Goal: Transaction & Acquisition: Purchase product/service

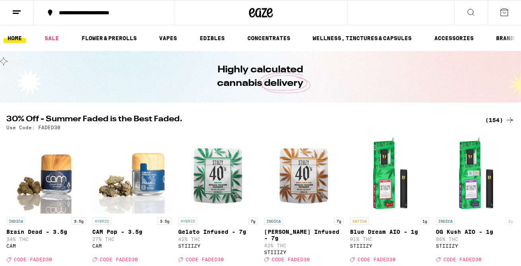
click at [504, 11] on icon at bounding box center [505, 13] width 10 height 10
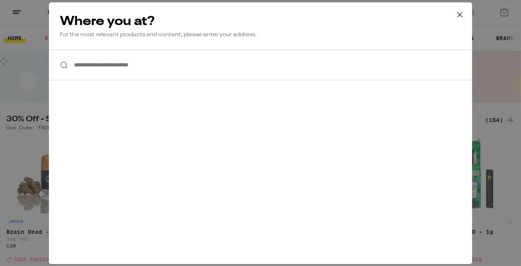
click at [209, 59] on input "**********" at bounding box center [261, 65] width 424 height 31
click at [191, 62] on input "**********" at bounding box center [261, 65] width 424 height 31
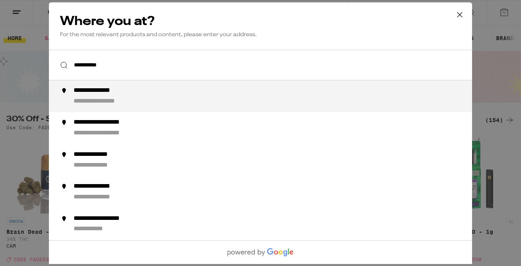
click at [139, 105] on div "**********" at bounding box center [109, 101] width 70 height 8
type input "**********"
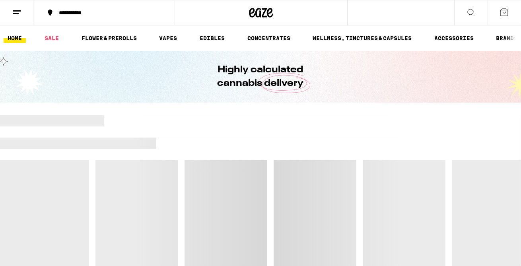
click at [504, 12] on icon at bounding box center [505, 13] width 10 height 10
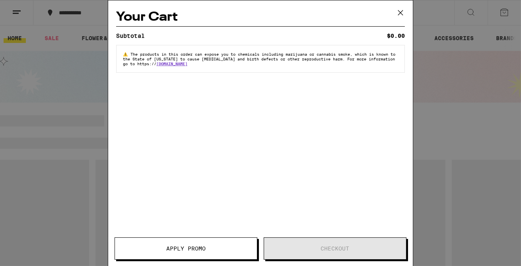
click at [398, 17] on icon at bounding box center [401, 13] width 12 height 12
click at [400, 12] on icon at bounding box center [401, 13] width 12 height 12
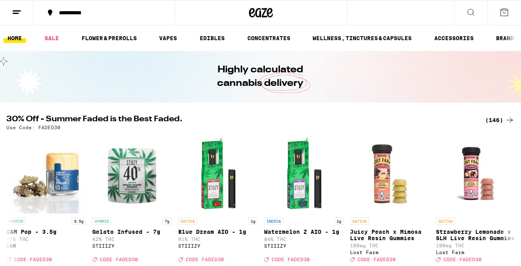
click at [17, 8] on div "Your Cart Subtotal $0.00 ⚠️ The products in this order can expose you to chemic…" at bounding box center [260, 133] width 521 height 266
click at [15, 12] on div "Your Cart Subtotal $0.00 ⚠️ The products in this order can expose you to chemic…" at bounding box center [260, 133] width 521 height 266
click at [469, 12] on div "Your Cart Add to meet the order minimum CBD 1g Bazillion 1:1 CBD:THC Tincture -…" at bounding box center [260, 133] width 521 height 266
click at [500, 10] on div "Your Cart Add to meet the order minimum CBD 1g Bazillion 1:1 CBD:THC Tincture -…" at bounding box center [260, 133] width 521 height 266
click at [505, 12] on icon at bounding box center [505, 13] width 10 height 10
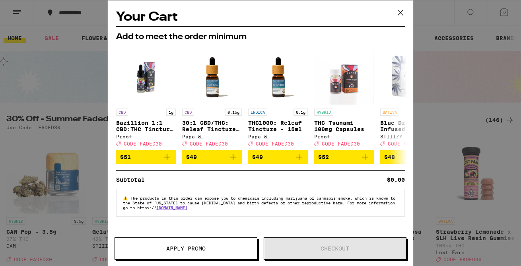
click at [402, 12] on icon at bounding box center [401, 13] width 12 height 12
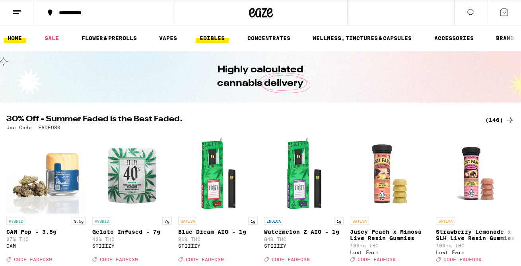
click at [205, 36] on link "EDIBLES" at bounding box center [212, 38] width 33 height 10
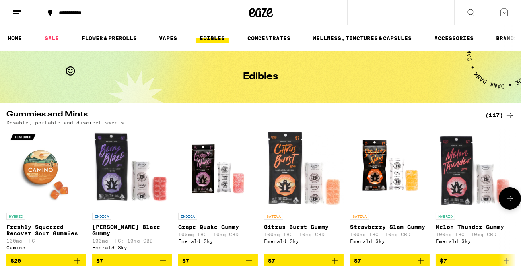
click at [506, 200] on icon at bounding box center [511, 199] width 10 height 10
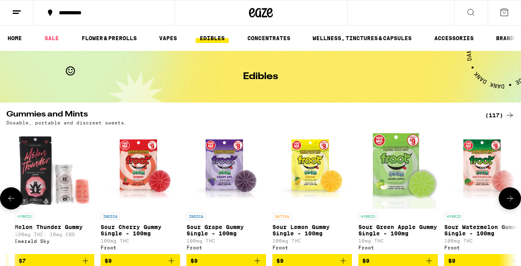
click at [506, 200] on icon at bounding box center [511, 199] width 10 height 10
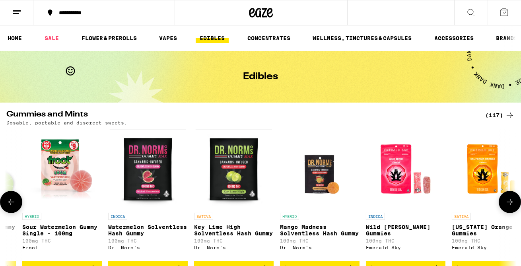
click at [506, 200] on button at bounding box center [510, 202] width 22 height 22
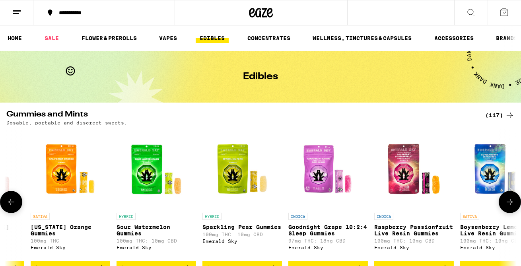
scroll to position [0, 1266]
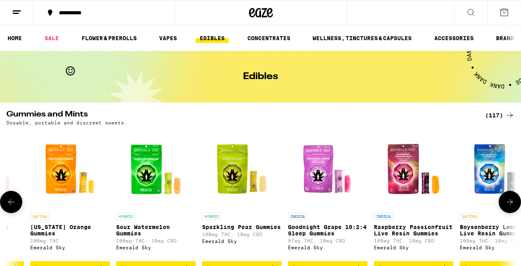
click at [506, 200] on button at bounding box center [510, 202] width 22 height 22
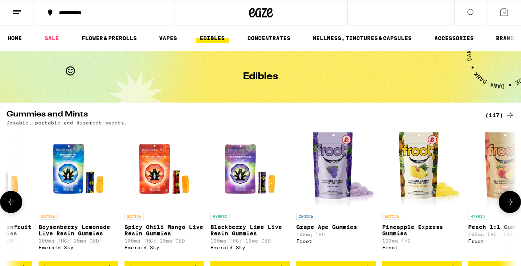
click at [506, 200] on button at bounding box center [510, 202] width 22 height 22
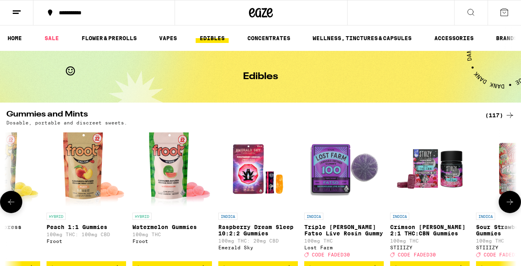
click at [506, 200] on button at bounding box center [510, 202] width 22 height 22
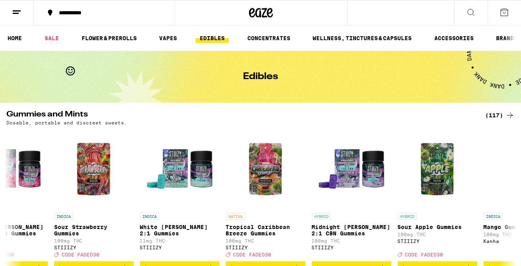
scroll to position [0, 2532]
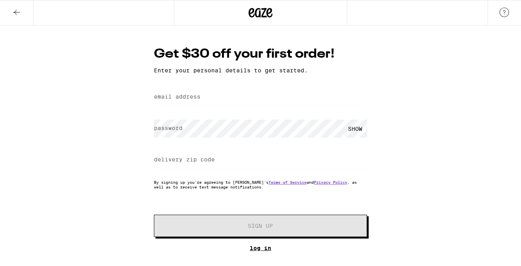
click at [258, 248] on link "Log In" at bounding box center [260, 248] width 213 height 6
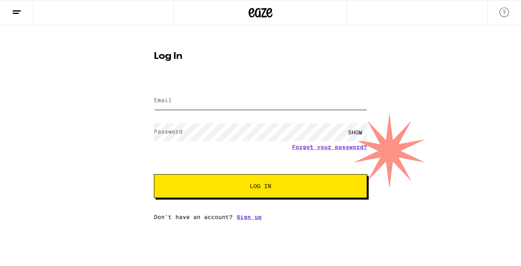
click at [241, 99] on input "Email" at bounding box center [260, 101] width 213 height 18
type input "[EMAIL_ADDRESS][DOMAIN_NAME]"
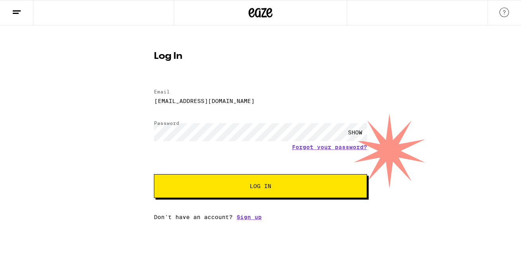
click at [246, 187] on span "Log In" at bounding box center [260, 187] width 149 height 6
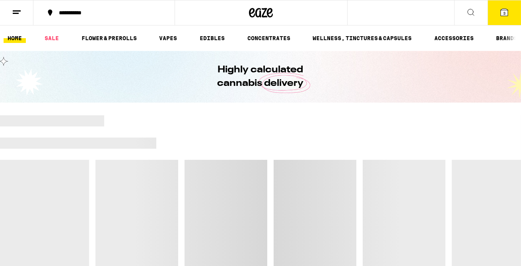
click at [508, 14] on icon at bounding box center [504, 12] width 7 height 7
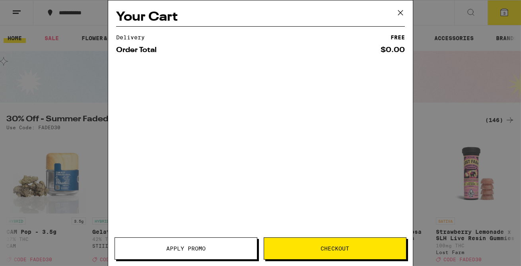
click at [506, 14] on div "Your Cart Delivery FREE Order Total $0.00 Apply Promo Checkout" at bounding box center [260, 133] width 521 height 266
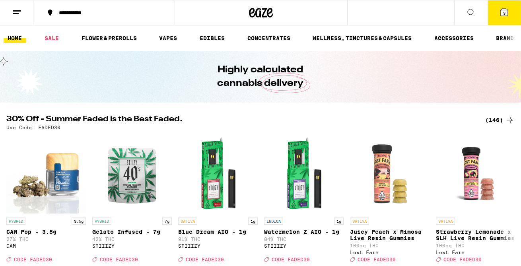
click at [503, 12] on icon at bounding box center [504, 12] width 7 height 7
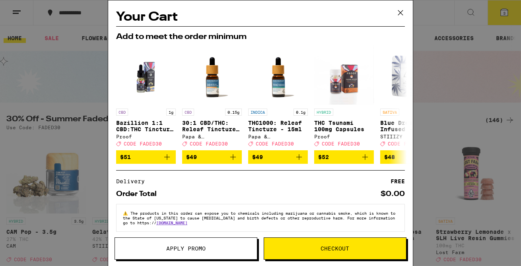
click at [506, 12] on div "Your Cart Add to meet the order minimum CBD 1g Bazillion 1:1 CBD:THC Tincture -…" at bounding box center [260, 133] width 521 height 266
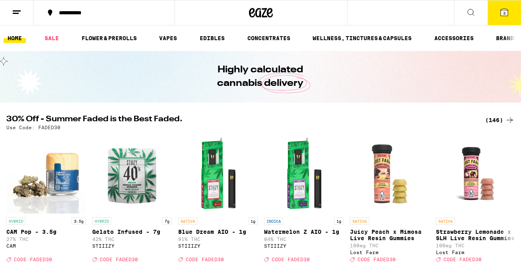
click at [501, 12] on icon at bounding box center [505, 13] width 10 height 10
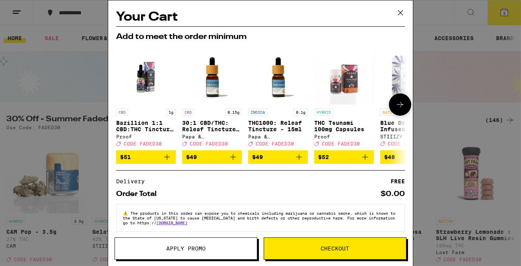
scroll to position [9, 0]
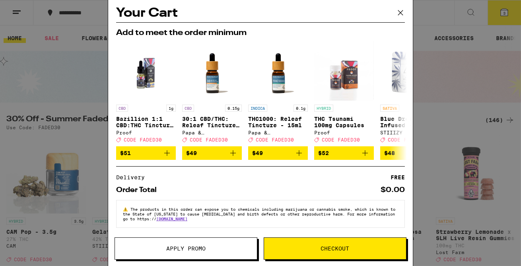
click at [328, 252] on span "Checkout" at bounding box center [335, 249] width 29 height 6
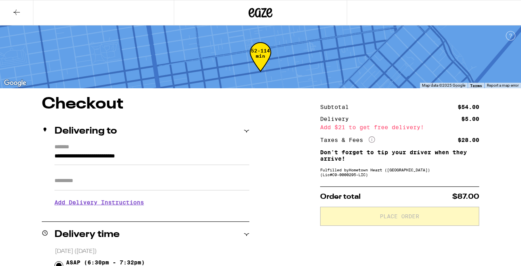
click at [18, 12] on icon at bounding box center [17, 13] width 6 height 6
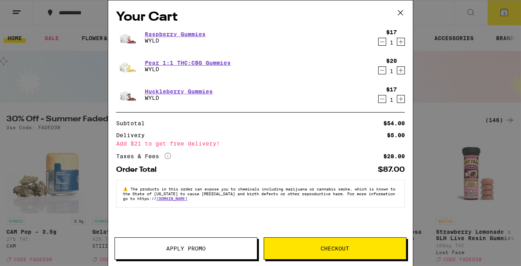
click at [400, 12] on icon at bounding box center [401, 13] width 12 height 12
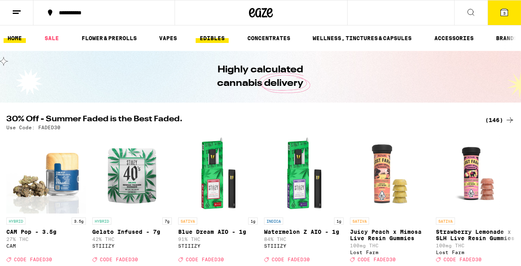
click at [223, 39] on link "EDIBLES" at bounding box center [212, 38] width 33 height 10
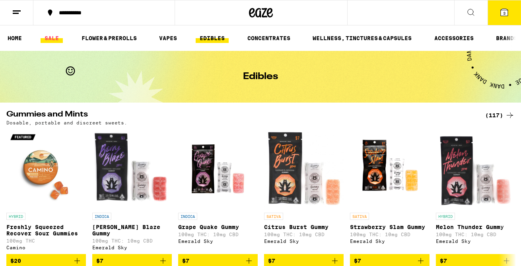
click at [54, 41] on link "SALE" at bounding box center [52, 38] width 22 height 10
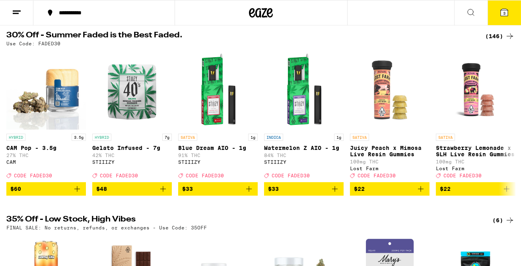
scroll to position [62, 0]
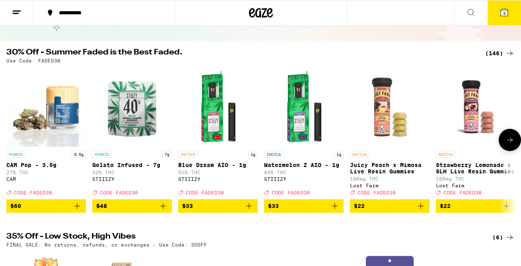
click at [505, 149] on button at bounding box center [510, 140] width 22 height 22
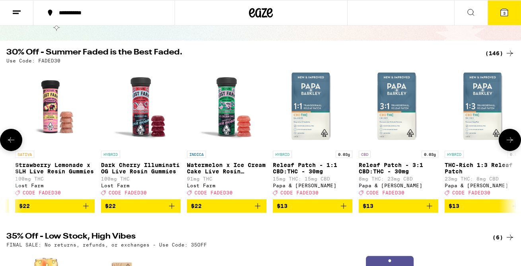
scroll to position [0, 422]
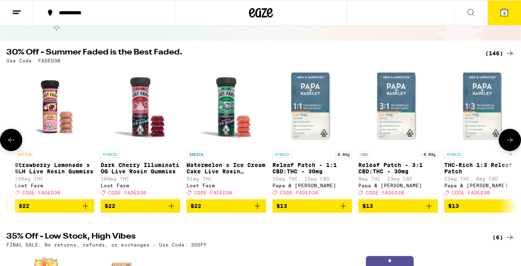
click at [503, 150] on button at bounding box center [510, 140] width 22 height 22
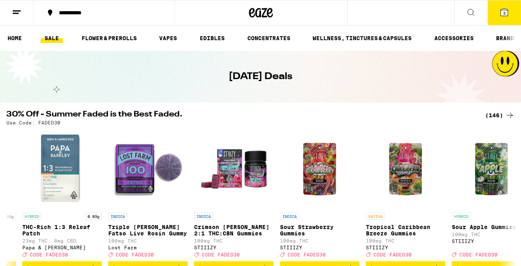
scroll to position [1, 0]
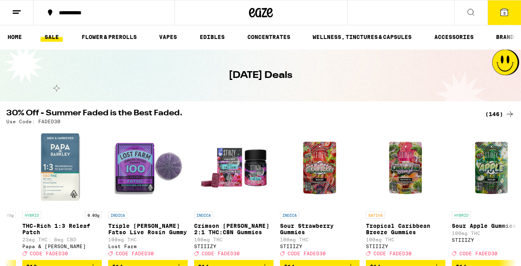
click at [472, 16] on icon at bounding box center [472, 13] width 10 height 10
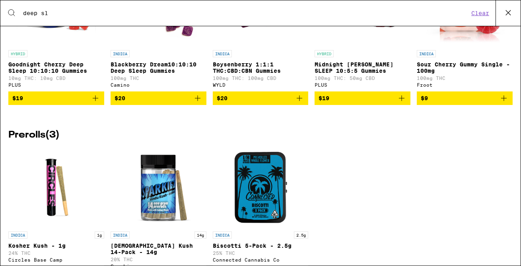
scroll to position [0, 0]
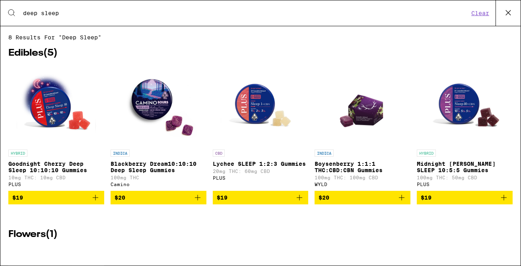
type input "deep sleep"
click at [456, 109] on img "Open page for Midnight Berry SLEEP 10:5:5 Gummies from PLUS" at bounding box center [466, 106] width 80 height 80
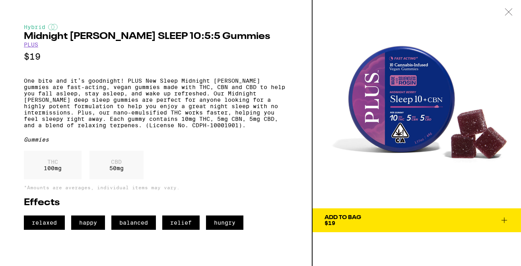
scroll to position [0, 844]
click at [505, 221] on icon at bounding box center [505, 221] width 6 height 6
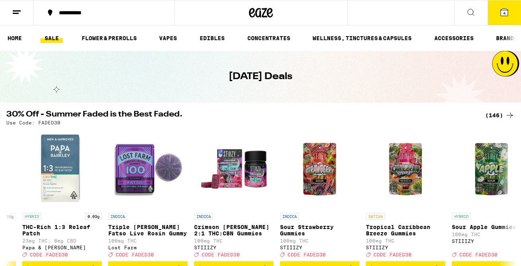
click at [470, 15] on icon at bounding box center [472, 13] width 10 height 10
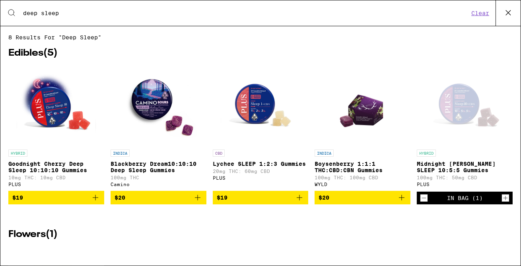
click at [137, 14] on input "deep sleep" at bounding box center [246, 13] width 447 height 7
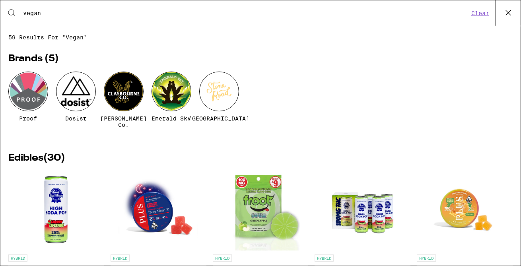
scroll to position [58, 0]
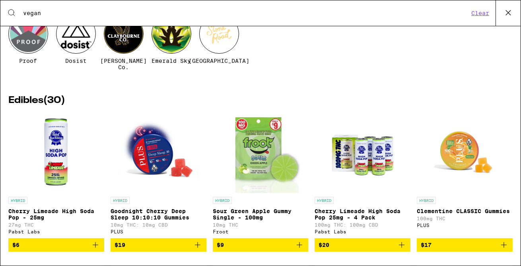
type input "vegan"
click at [148, 214] on p "Goodnight Cherry Deep Sleep 10:10:10 Gummies" at bounding box center [159, 214] width 96 height 13
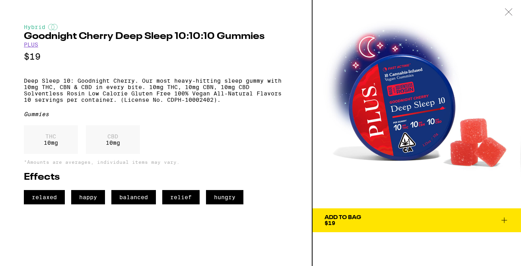
scroll to position [0, 844]
click at [504, 220] on icon at bounding box center [505, 221] width 10 height 10
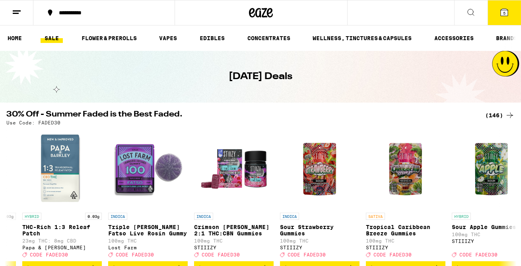
click at [55, 37] on link "SALE" at bounding box center [52, 38] width 22 height 10
click at [503, 205] on button at bounding box center [510, 202] width 22 height 22
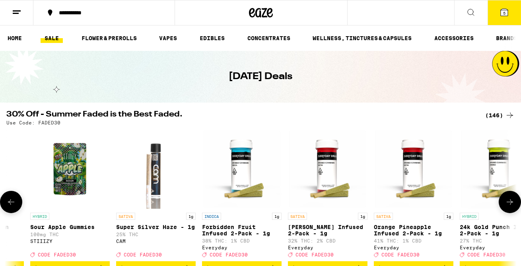
click at [503, 205] on button at bounding box center [510, 202] width 22 height 22
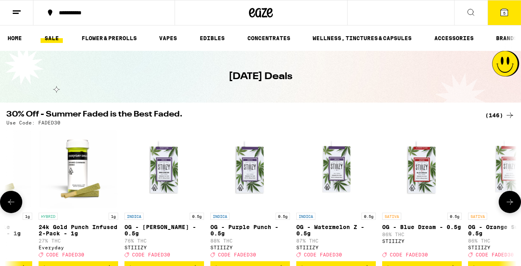
click at [503, 206] on button at bounding box center [510, 202] width 22 height 22
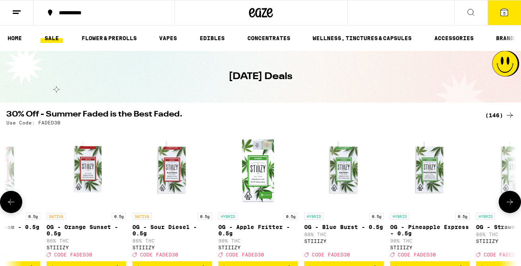
click at [503, 205] on button at bounding box center [510, 202] width 22 height 22
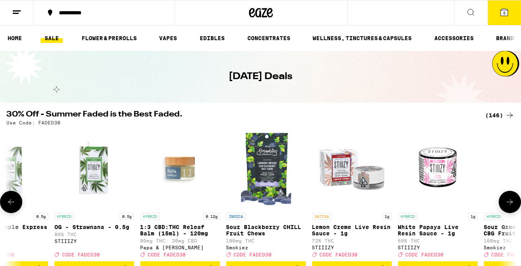
scroll to position [0, 2532]
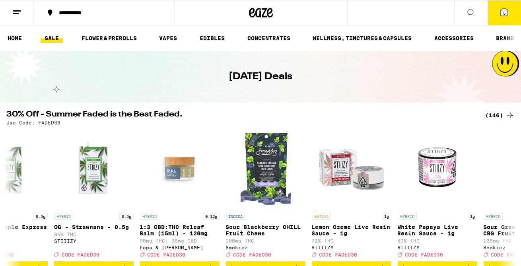
click at [59, 38] on link "SALE" at bounding box center [52, 38] width 22 height 10
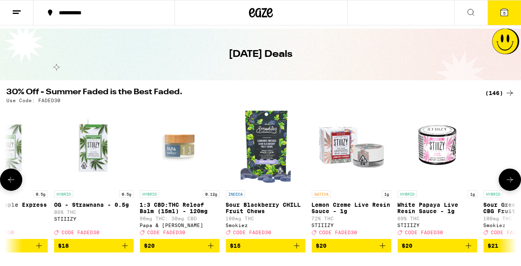
scroll to position [0, 0]
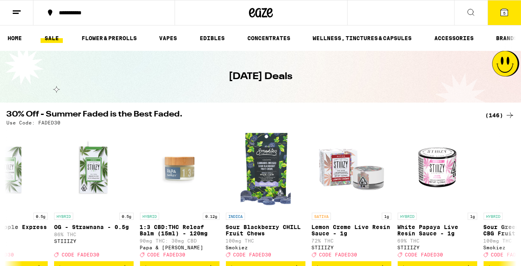
click at [506, 14] on span "5" at bounding box center [505, 13] width 2 height 5
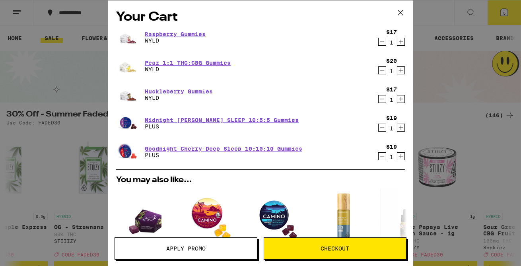
click at [383, 99] on icon "Decrement" at bounding box center [382, 99] width 7 height 10
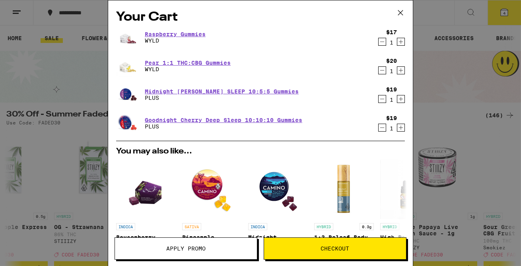
click at [384, 74] on icon "Decrement" at bounding box center [382, 71] width 7 height 10
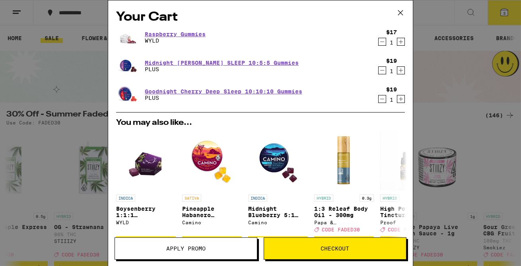
click at [383, 44] on icon "Decrement" at bounding box center [382, 42] width 7 height 10
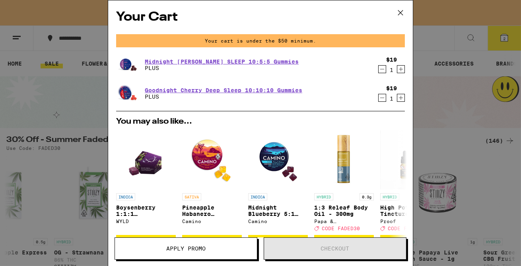
click at [402, 13] on icon at bounding box center [401, 13] width 12 height 12
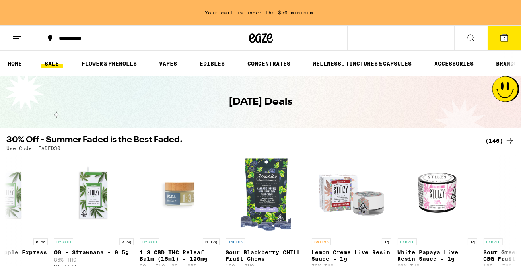
click at [57, 64] on link "SALE" at bounding box center [52, 64] width 22 height 10
click at [203, 64] on link "EDIBLES" at bounding box center [212, 64] width 33 height 10
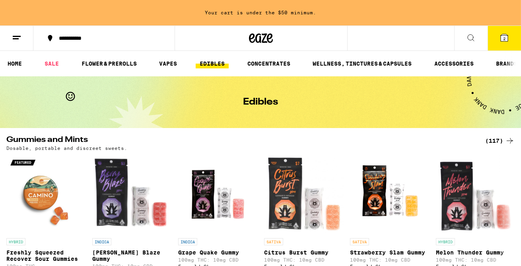
scroll to position [120, 0]
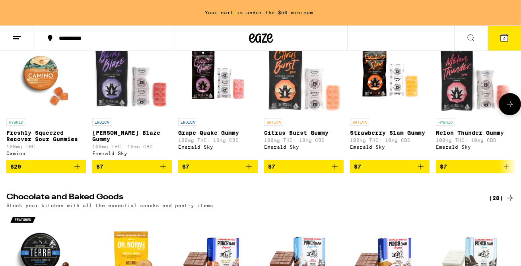
click at [513, 105] on icon at bounding box center [511, 105] width 10 height 10
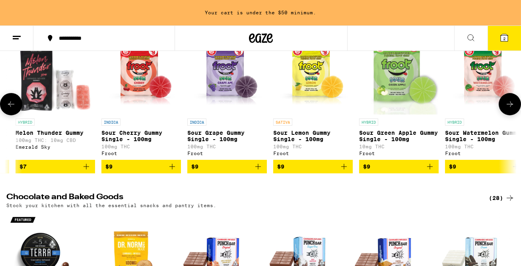
scroll to position [0, 422]
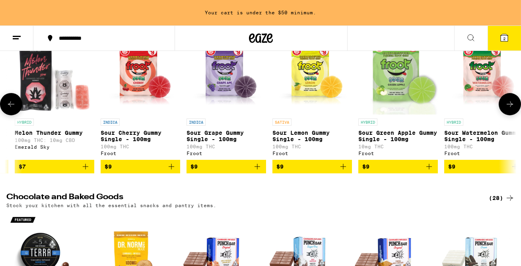
click at [513, 105] on icon at bounding box center [511, 105] width 10 height 10
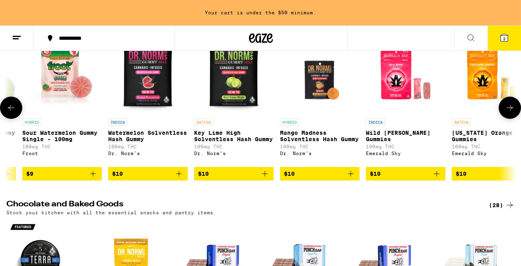
click at [513, 105] on button at bounding box center [510, 108] width 22 height 22
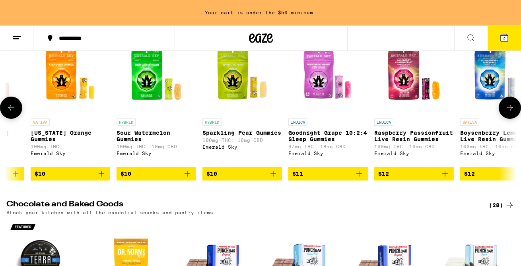
click at [513, 105] on button at bounding box center [510, 108] width 22 height 22
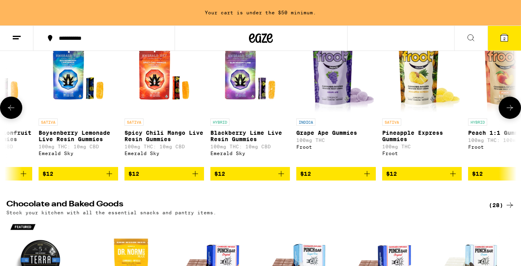
click at [513, 105] on button at bounding box center [510, 108] width 22 height 22
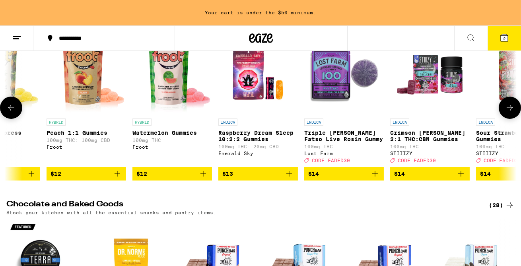
scroll to position [0, 0]
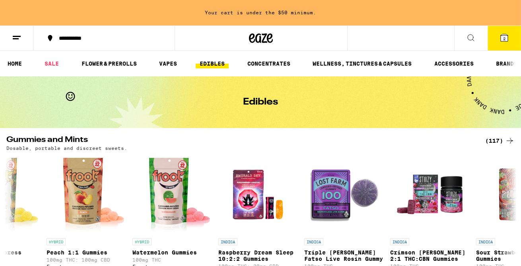
click at [503, 39] on icon at bounding box center [504, 37] width 7 height 7
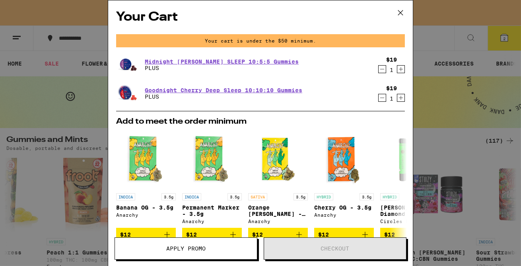
scroll to position [0, 0]
click at [400, 71] on icon "Increment" at bounding box center [401, 69] width 7 height 10
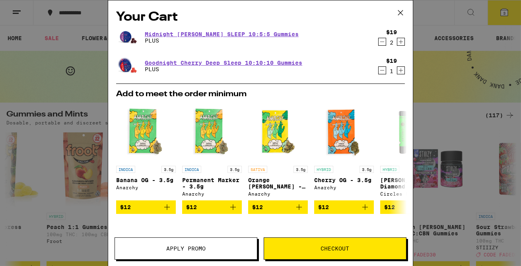
click at [400, 70] on icon "Increment" at bounding box center [401, 71] width 7 height 10
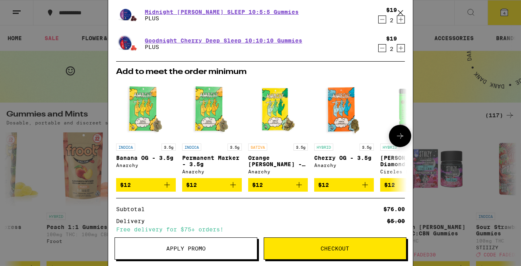
scroll to position [0, 0]
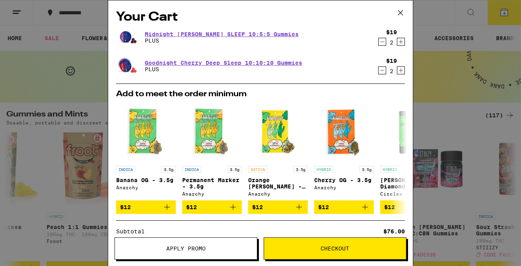
click at [384, 41] on icon "Decrement" at bounding box center [382, 42] width 7 height 10
click at [401, 45] on icon "Increment" at bounding box center [401, 42] width 7 height 10
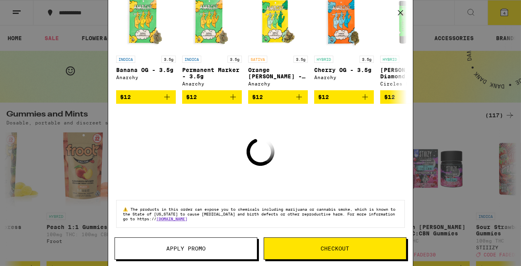
scroll to position [93, 0]
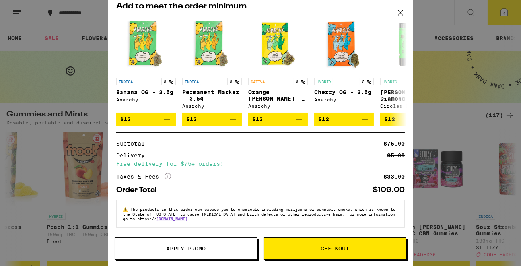
click at [192, 248] on span "Apply Promo" at bounding box center [185, 249] width 39 height 6
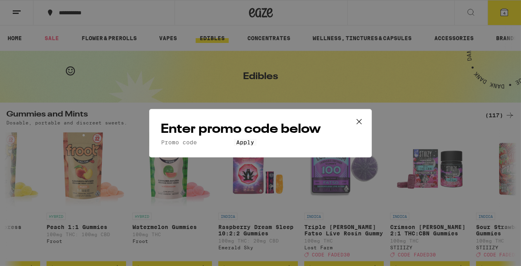
scroll to position [0, 0]
click at [360, 116] on icon at bounding box center [360, 122] width 12 height 12
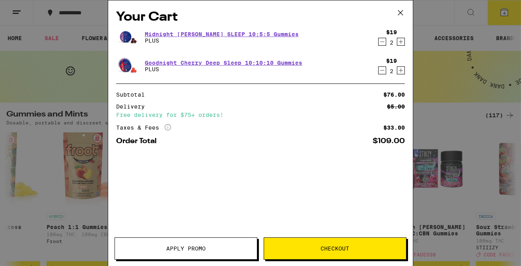
scroll to position [0, 0]
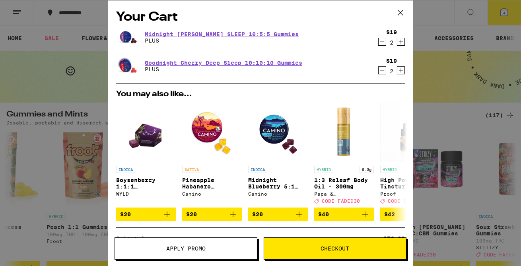
click at [219, 250] on span "Apply Promo" at bounding box center [186, 249] width 142 height 6
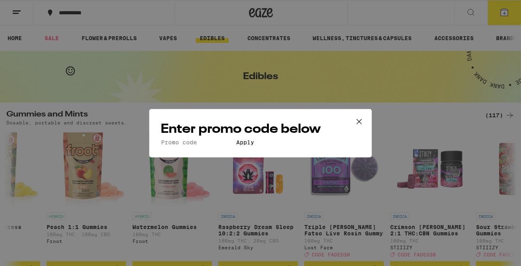
scroll to position [0, 0]
click at [184, 139] on input "Promo Code" at bounding box center [197, 142] width 73 height 7
type input "FADE30"
click at [241, 146] on button "Apply" at bounding box center [245, 142] width 23 height 7
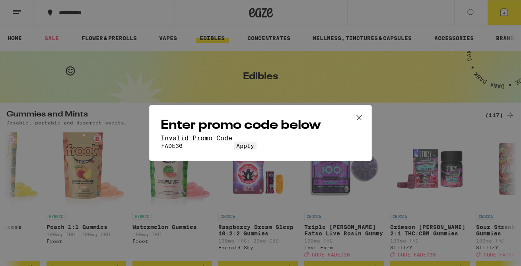
click at [361, 112] on icon at bounding box center [360, 118] width 12 height 12
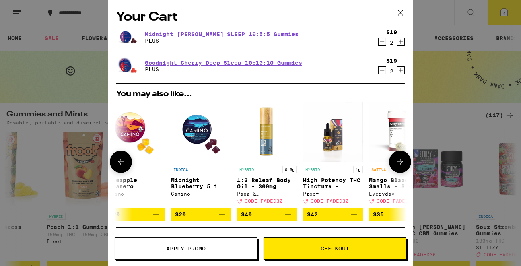
scroll to position [0, 49]
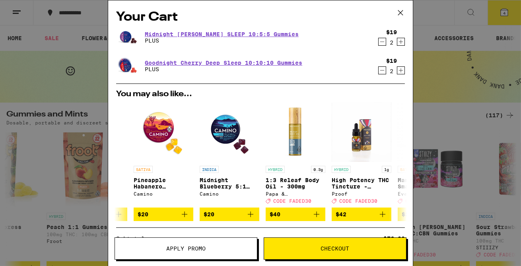
click at [403, 14] on icon at bounding box center [401, 13] width 12 height 12
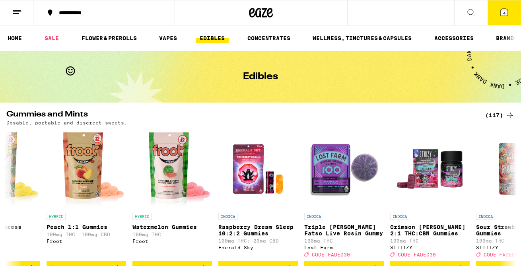
scroll to position [0, 0]
click at [52, 39] on link "SALE" at bounding box center [52, 38] width 22 height 10
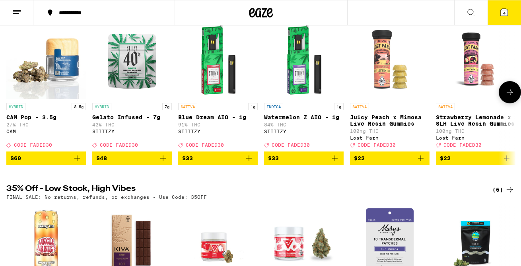
scroll to position [105, 0]
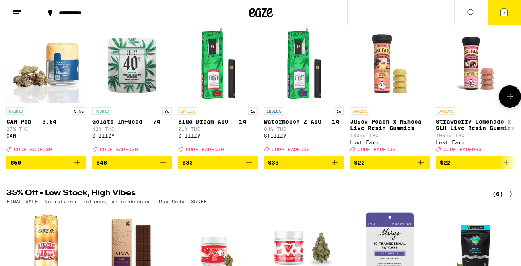
click at [443, 126] on p "Strawberry Lemonade x SLH Live Resin Gummies" at bounding box center [476, 125] width 80 height 13
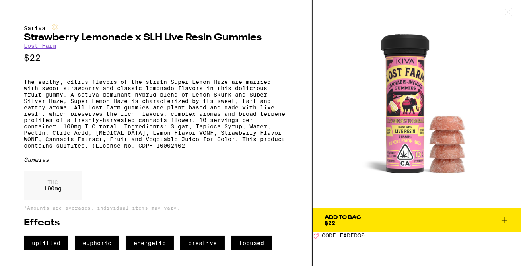
scroll to position [4, 0]
click at [511, 8] on icon at bounding box center [509, 11] width 8 height 7
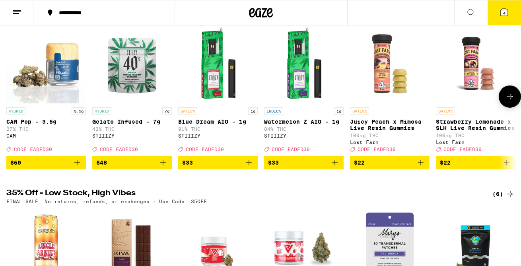
click at [511, 94] on button at bounding box center [510, 97] width 22 height 22
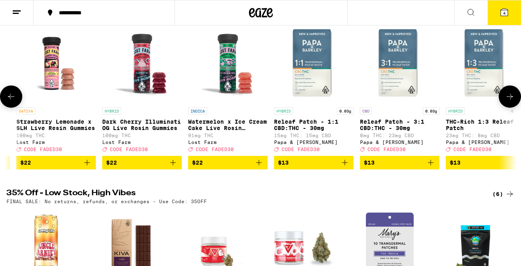
scroll to position [0, 422]
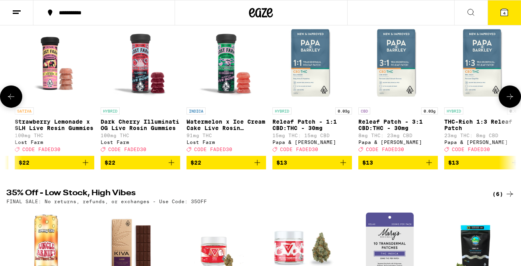
click at [171, 127] on p "Dark Cherry Illuminati OG Live Rosin Gummies" at bounding box center [141, 125] width 80 height 13
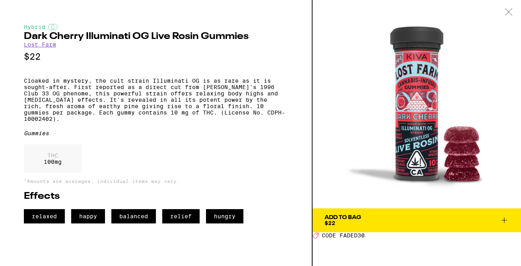
click at [513, 12] on icon at bounding box center [509, 11] width 8 height 7
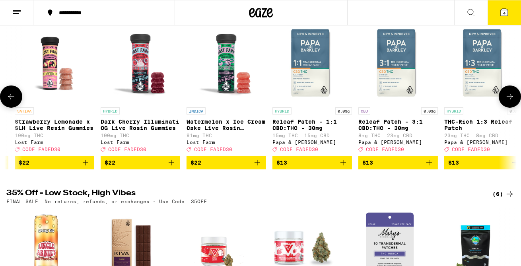
click at [507, 100] on icon at bounding box center [511, 97] width 10 height 10
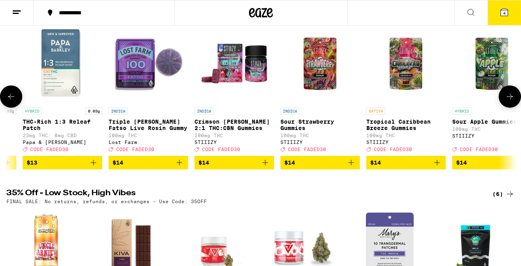
scroll to position [0, 844]
click at [243, 123] on p "Crimson [PERSON_NAME] 2:1 THC:CBN Gummies" at bounding box center [234, 125] width 80 height 13
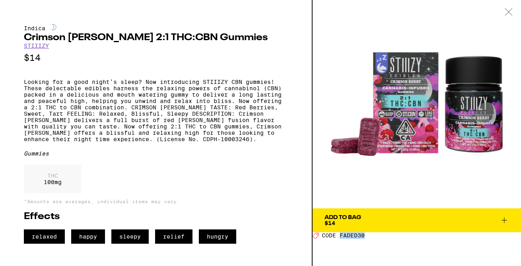
drag, startPoint x: 378, startPoint y: 240, endPoint x: 347, endPoint y: 239, distance: 31.5
click at [347, 239] on div "Deal Created with Sketch. CODE FADED30" at bounding box center [417, 235] width 209 height 7
copy span "FADED30"
click at [504, 219] on icon at bounding box center [505, 221] width 10 height 10
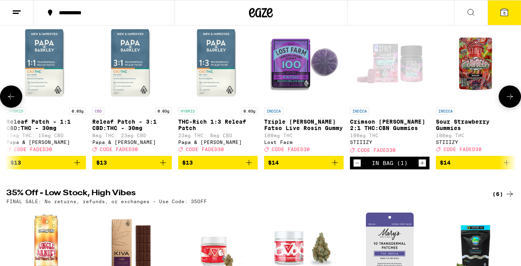
scroll to position [0, 702]
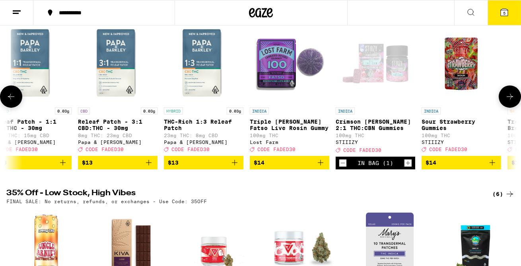
click at [363, 123] on p "Crimson [PERSON_NAME] 2:1 THC:CBN Gummies" at bounding box center [376, 125] width 80 height 13
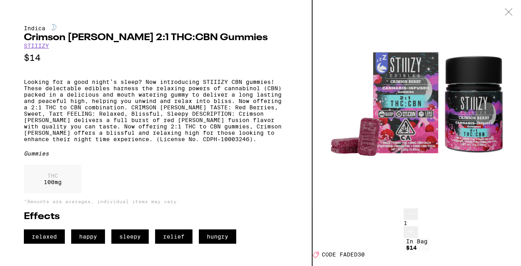
click at [406, 227] on icon at bounding box center [411, 232] width 10 height 10
click at [402, 227] on icon at bounding box center [404, 232] width 10 height 10
click at [510, 10] on icon at bounding box center [509, 11] width 8 height 7
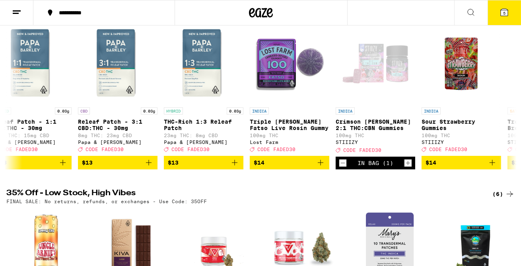
click at [502, 15] on icon at bounding box center [504, 12] width 7 height 7
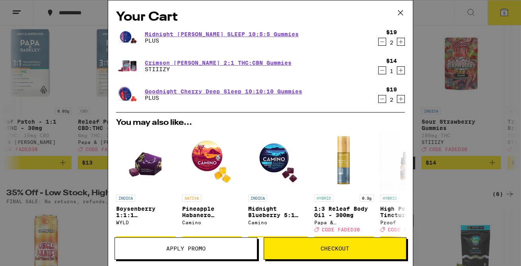
click at [382, 43] on icon "Decrement" at bounding box center [382, 42] width 7 height 10
click at [382, 39] on icon "Decrement" at bounding box center [382, 42] width 7 height 10
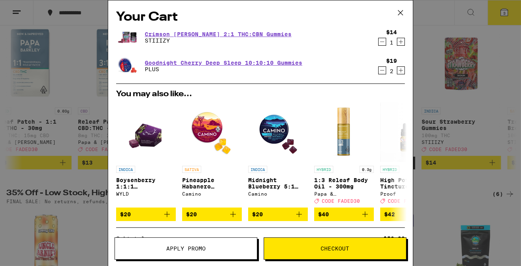
click at [382, 72] on icon "Decrement" at bounding box center [382, 71] width 7 height 10
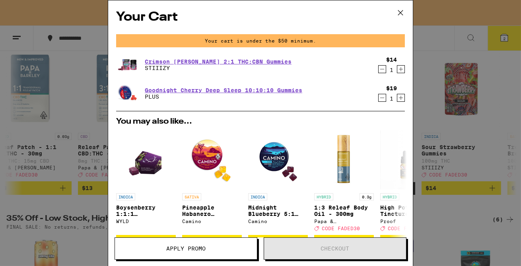
scroll to position [131, 0]
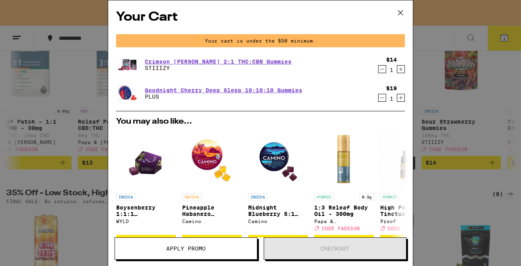
click at [402, 66] on icon "Increment" at bounding box center [401, 69] width 7 height 10
click at [402, 67] on icon "Increment" at bounding box center [401, 69] width 7 height 10
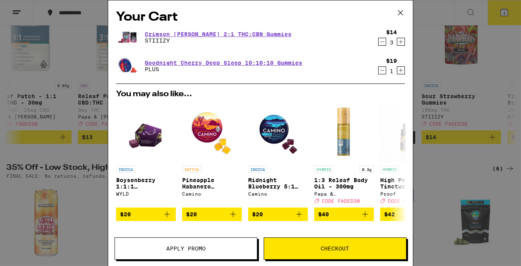
scroll to position [105, 0]
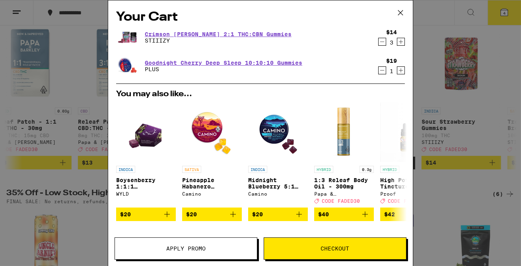
click at [402, 67] on icon "Increment" at bounding box center [401, 71] width 7 height 10
click at [381, 72] on icon "Decrement" at bounding box center [382, 71] width 7 height 10
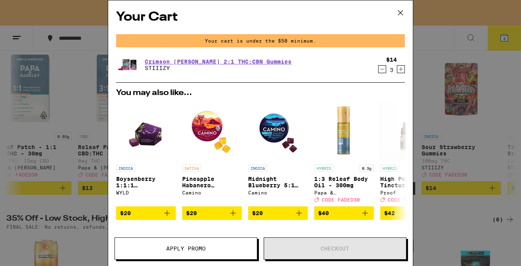
scroll to position [131, 0]
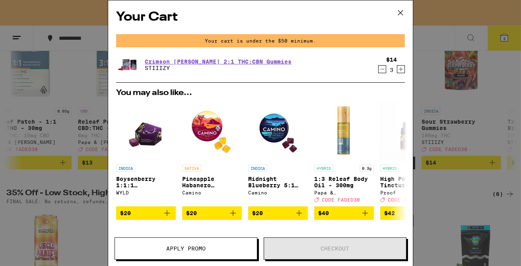
click at [401, 68] on icon "Increment" at bounding box center [401, 69] width 7 height 10
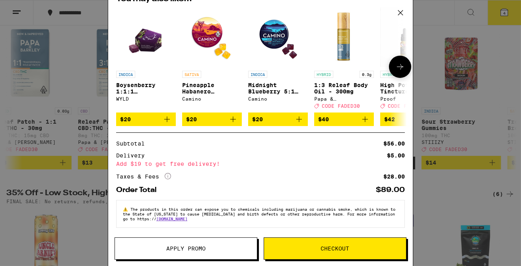
scroll to position [72, 0]
click at [181, 249] on span "Apply Promo" at bounding box center [185, 249] width 39 height 6
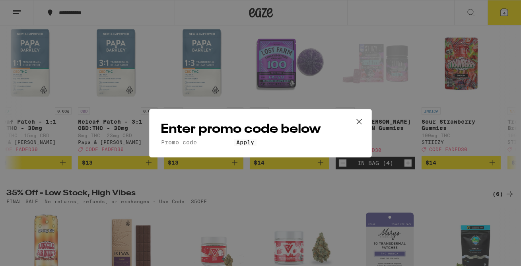
scroll to position [0, 702]
click at [194, 139] on input "Promo Code" at bounding box center [197, 142] width 73 height 7
paste input "FADED30"
type input "FADED30"
click at [236, 146] on span "Apply" at bounding box center [245, 142] width 18 height 6
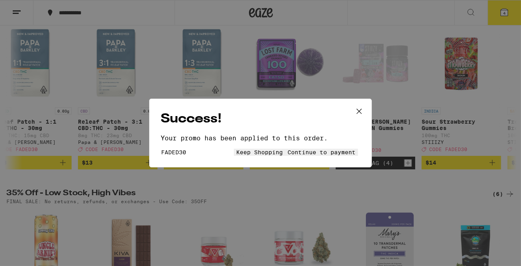
click at [358, 105] on icon at bounding box center [360, 111] width 12 height 12
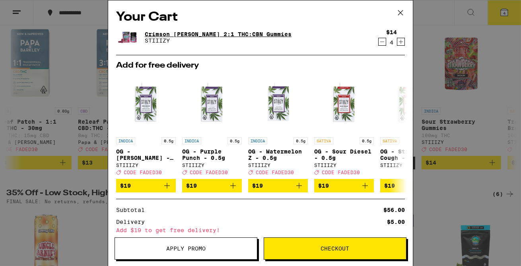
click at [239, 32] on link "Crimson [PERSON_NAME] 2:1 THC:CBN Gummies" at bounding box center [218, 34] width 147 height 6
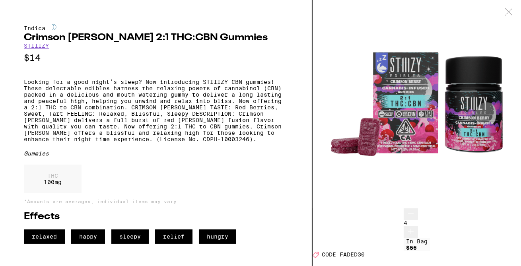
click at [513, 10] on icon at bounding box center [509, 11] width 8 height 7
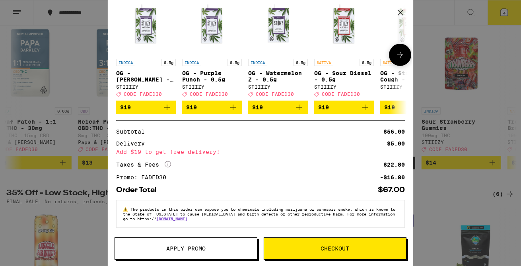
scroll to position [76, 0]
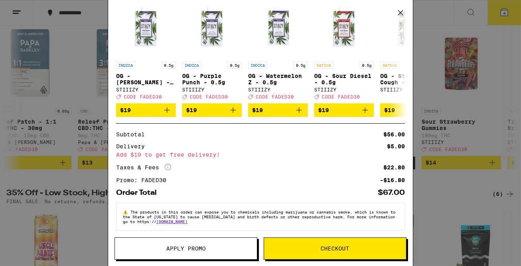
click at [401, 12] on icon at bounding box center [400, 12] width 5 height 5
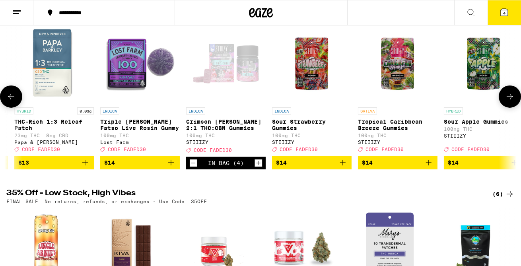
scroll to position [126, 0]
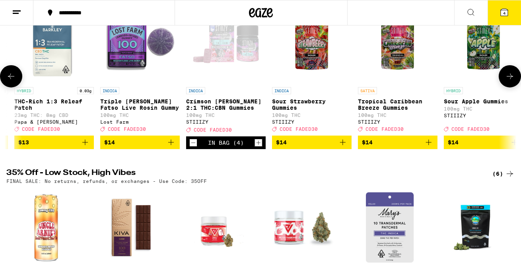
click at [206, 111] on p "Crimson [PERSON_NAME] 2:1 THC:CBN Gummies" at bounding box center [226, 104] width 80 height 13
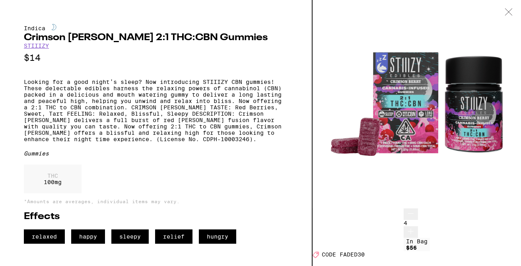
scroll to position [0, 852]
click at [510, 10] on icon at bounding box center [509, 11] width 8 height 7
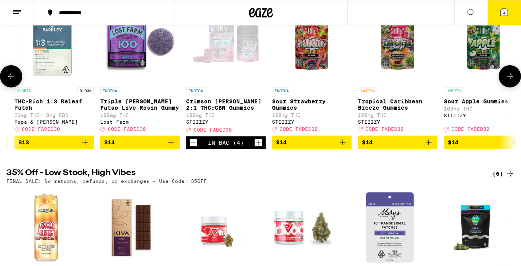
click at [510, 81] on icon at bounding box center [511, 77] width 10 height 10
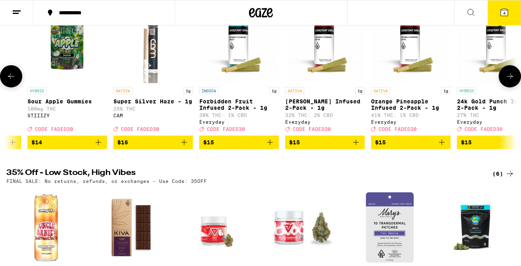
scroll to position [0, 1273]
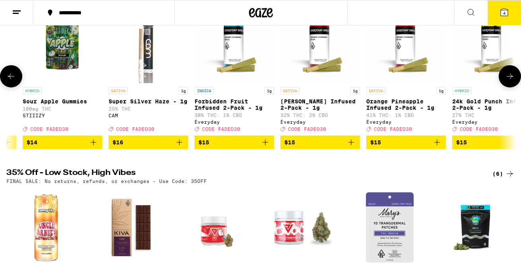
click at [510, 81] on icon at bounding box center [511, 77] width 10 height 10
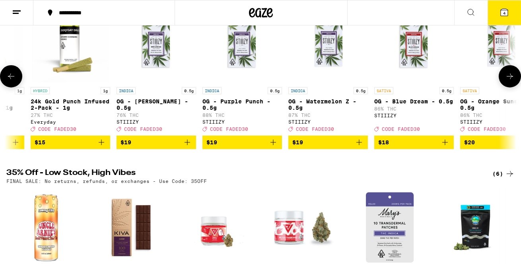
scroll to position [0, 1695]
click at [510, 81] on icon at bounding box center [511, 77] width 10 height 10
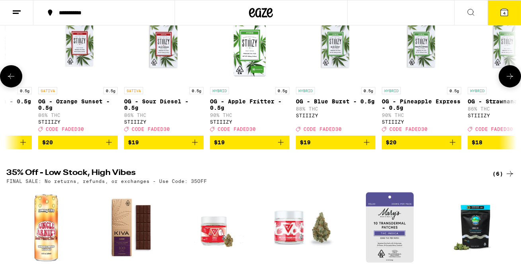
click at [510, 81] on icon at bounding box center [511, 77] width 10 height 10
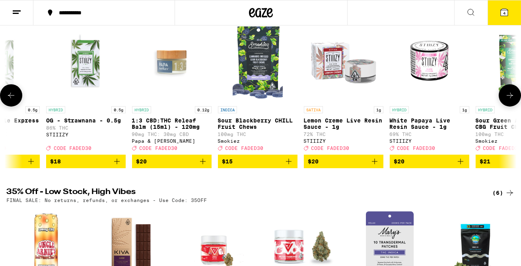
scroll to position [105, 0]
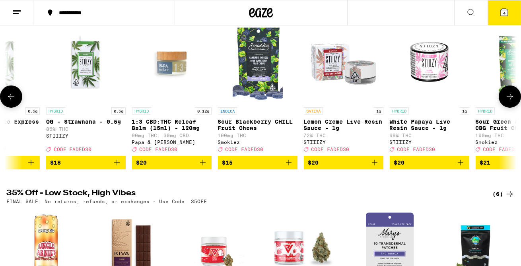
click at [507, 92] on button at bounding box center [510, 97] width 22 height 22
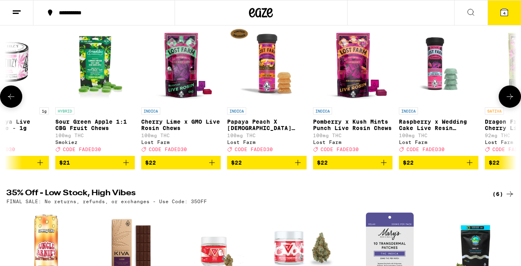
scroll to position [0, 2961]
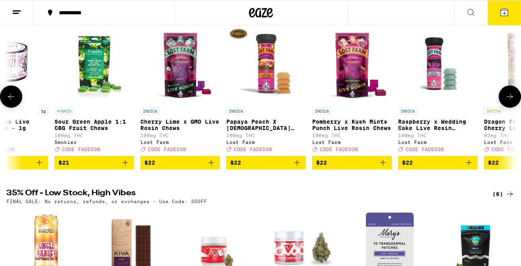
click at [511, 98] on icon at bounding box center [511, 97] width 10 height 10
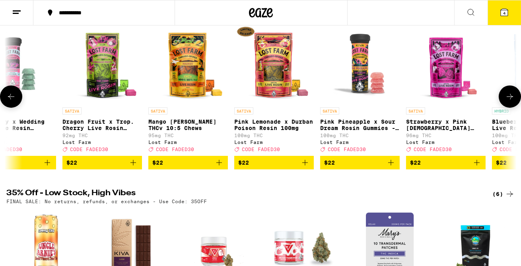
scroll to position [0, 3384]
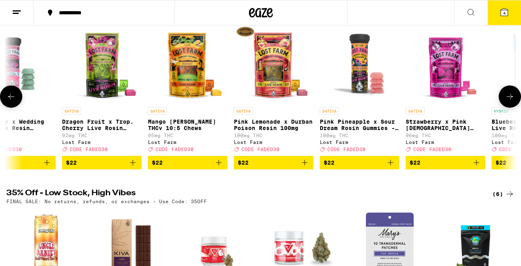
click at [511, 98] on icon at bounding box center [511, 97] width 10 height 10
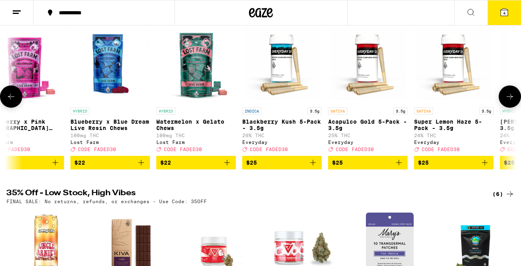
scroll to position [0, 3806]
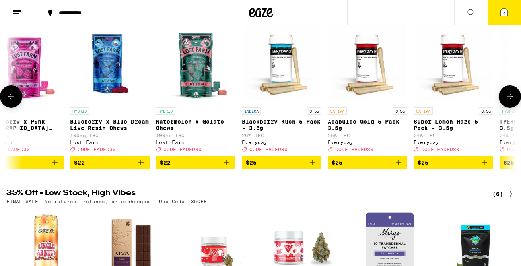
click at [509, 98] on icon at bounding box center [511, 97] width 10 height 10
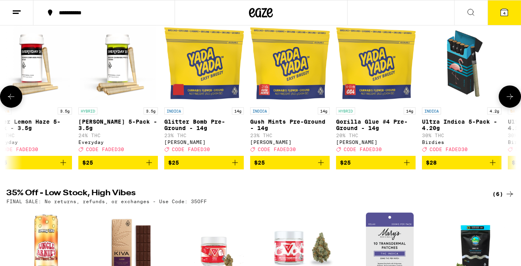
scroll to position [0, 4227]
click at [10, 96] on button at bounding box center [11, 97] width 22 height 22
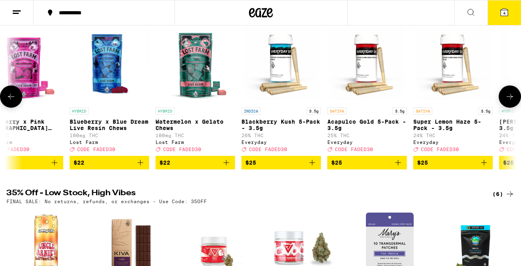
scroll to position [0, 3806]
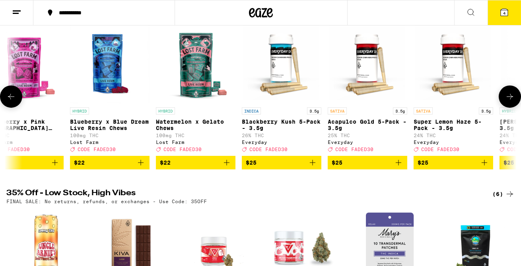
click at [10, 96] on button at bounding box center [11, 97] width 22 height 22
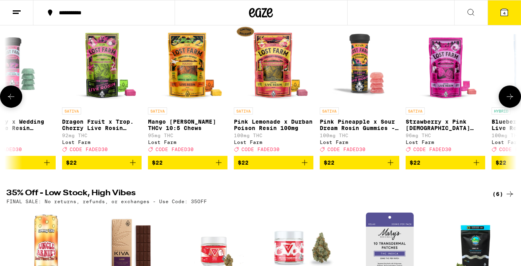
scroll to position [0, 0]
